Goal: Task Accomplishment & Management: Use online tool/utility

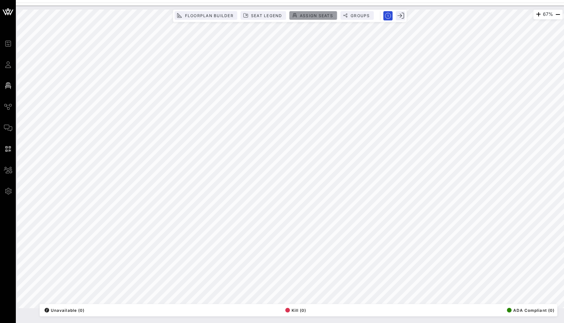
click at [312, 13] on span "Assign Seats" at bounding box center [316, 15] width 34 height 5
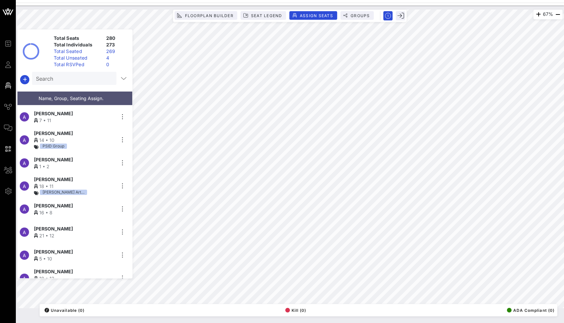
click at [71, 71] on div "Total Seats 280 Total Individuals 273 Total Seated 269 Total Unseated 4 Total R…" at bounding box center [74, 154] width 115 height 250
click at [72, 81] on input "text" at bounding box center [73, 78] width 75 height 9
click at [19, 81] on div at bounding box center [74, 80] width 115 height 16
click at [26, 81] on icon "button" at bounding box center [25, 80] width 8 height 8
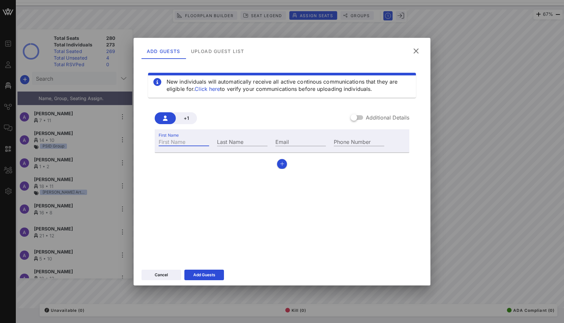
click at [186, 139] on input "First Name" at bounding box center [184, 141] width 50 height 9
paste input "[PERSON_NAME]"
click at [196, 142] on input "[PERSON_NAME]" at bounding box center [184, 141] width 50 height 9
type input "[PERSON_NAME]"
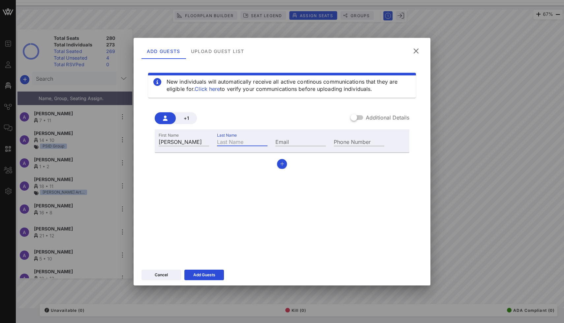
click at [239, 141] on div "Last Name" at bounding box center [242, 141] width 50 height 9
click at [234, 141] on input "Last Name" at bounding box center [242, 141] width 50 height 9
paste input "[PERSON_NAME]"
type input "[PERSON_NAME]"
click at [285, 141] on div "Email" at bounding box center [300, 141] width 50 height 9
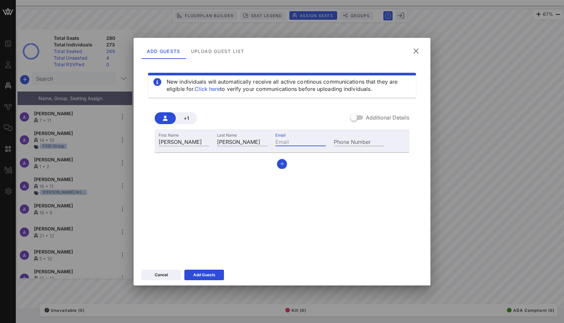
paste input "[EMAIL_ADDRESS][DOMAIN_NAME]"
type input "[EMAIL_ADDRESS][DOMAIN_NAME]"
click at [196, 279] on button "Add Guests" at bounding box center [204, 275] width 40 height 11
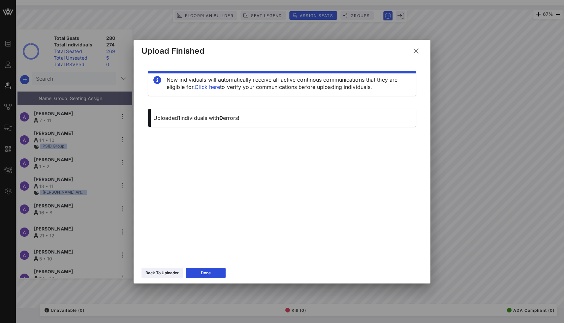
click at [502, 152] on div at bounding box center [282, 161] width 564 height 323
click at [415, 50] on icon at bounding box center [416, 50] width 10 height 11
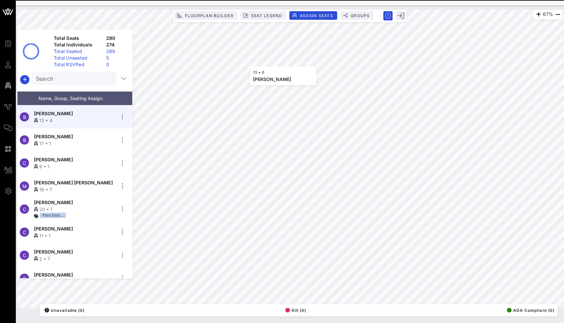
scroll to position [3554, 0]
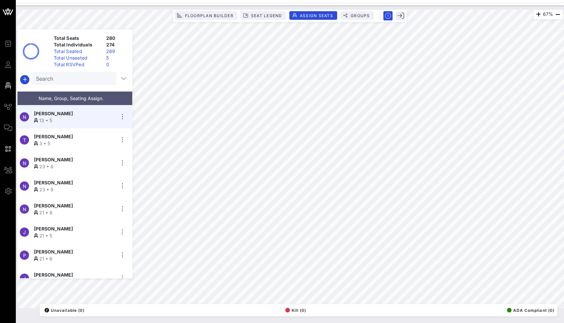
click at [100, 56] on div "Total Unseated" at bounding box center [77, 58] width 52 height 7
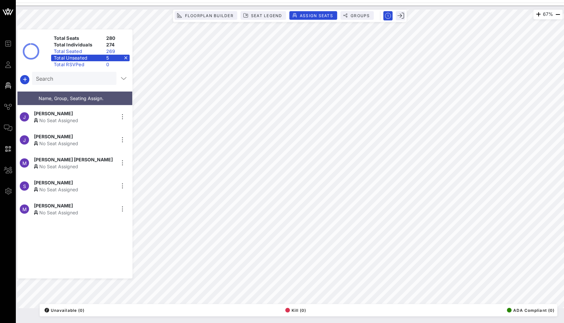
click at [49, 210] on div "No Seat Assigned" at bounding box center [74, 212] width 81 height 7
click at [128, 55] on div "4" at bounding box center [117, 58] width 26 height 7
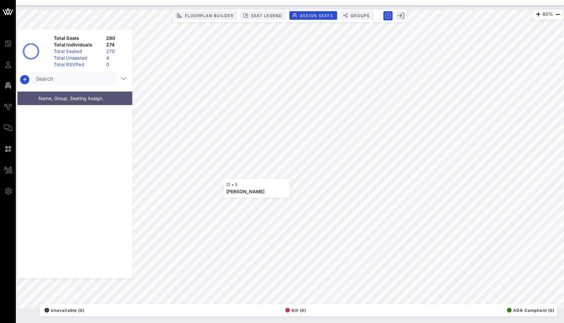
scroll to position [3669, 0]
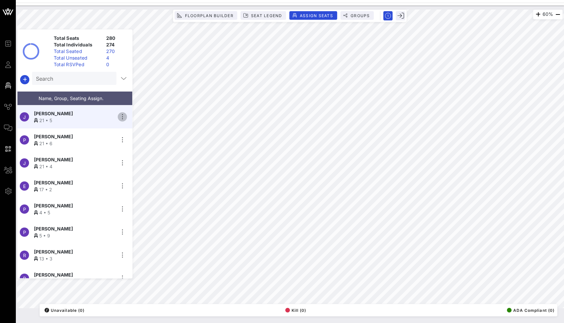
click at [121, 116] on icon "button" at bounding box center [122, 117] width 8 height 8
click at [137, 168] on div "Unseat" at bounding box center [140, 165] width 33 height 11
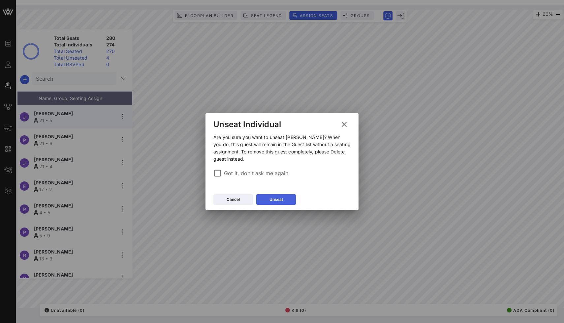
click at [278, 199] on div "Unseat" at bounding box center [276, 199] width 14 height 7
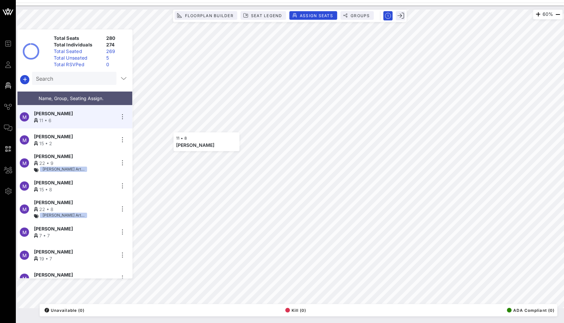
scroll to position [1569, 0]
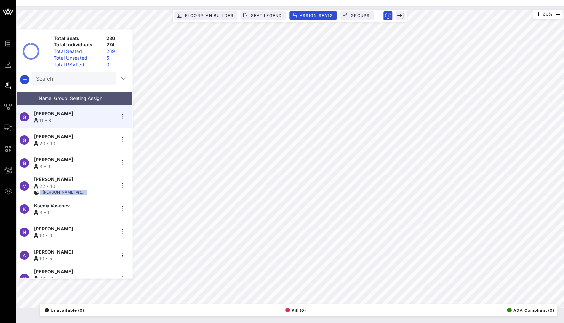
click at [121, 109] on div "G [PERSON_NAME] 11 • 8" at bounding box center [71, 116] width 109 height 23
click at [119, 113] on icon "button" at bounding box center [122, 117] width 8 height 8
click at [131, 164] on div "Unseat" at bounding box center [140, 165] width 33 height 5
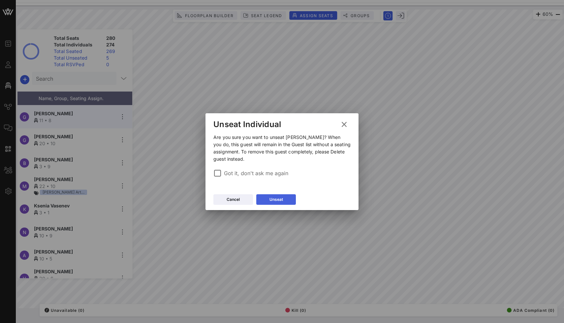
click at [272, 200] on button "Unseat" at bounding box center [276, 199] width 40 height 11
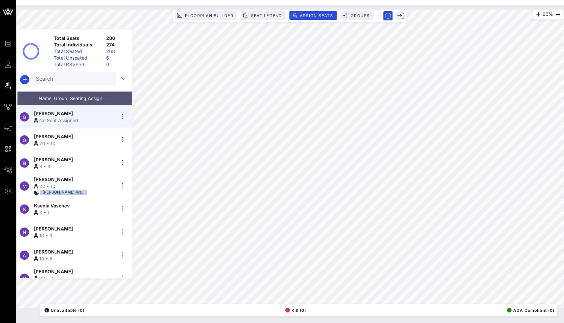
click at [82, 75] on input "Search" at bounding box center [73, 78] width 75 height 9
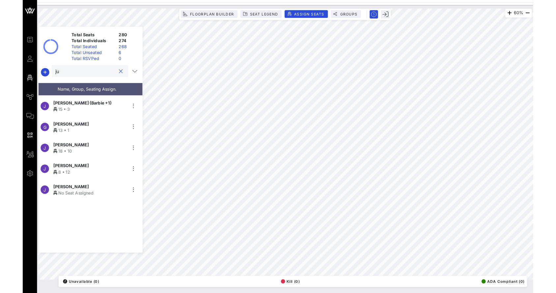
scroll to position [0, 0]
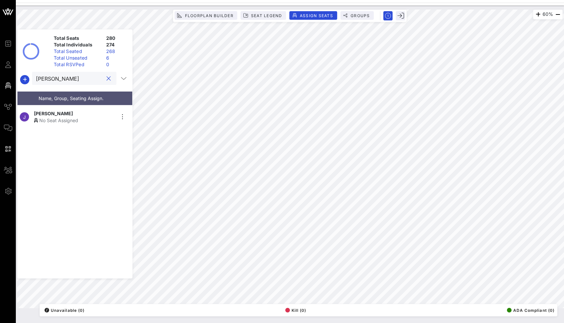
type input "[PERSON_NAME]"
click at [77, 110] on div "[PERSON_NAME]" at bounding box center [74, 113] width 81 height 7
click at [106, 80] on button "clear icon" at bounding box center [108, 78] width 4 height 7
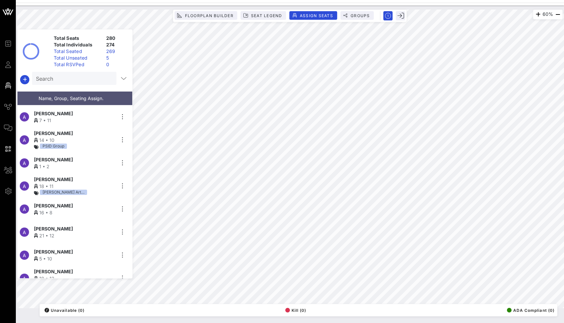
click at [100, 58] on div "Total Unseated" at bounding box center [77, 58] width 52 height 7
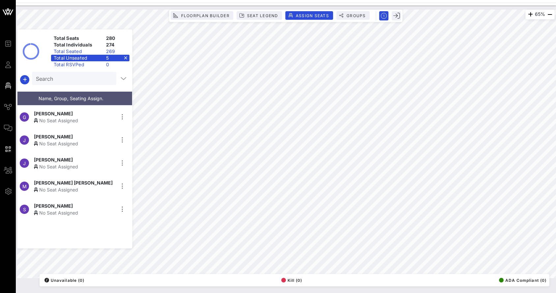
click at [127, 56] on div "Total Unseated 5" at bounding box center [90, 58] width 78 height 7
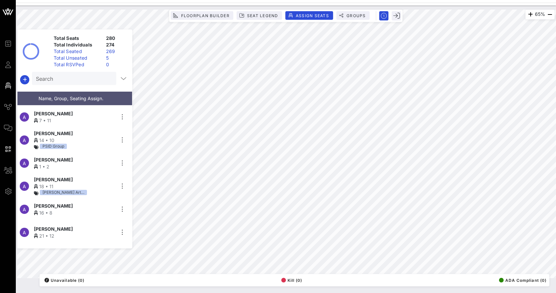
click at [97, 57] on div "Total Unseated" at bounding box center [77, 58] width 52 height 7
